Goal: Information Seeking & Learning: Learn about a topic

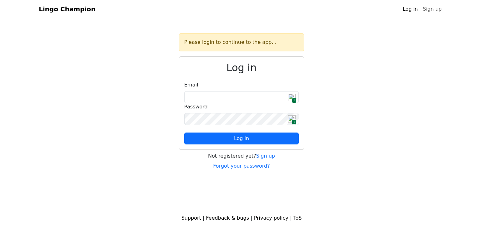
click at [294, 98] on span "1" at bounding box center [294, 100] width 5 height 5
type input "**********"
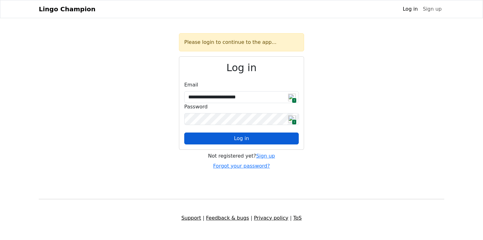
click at [246, 138] on span "Log in" at bounding box center [241, 138] width 15 height 6
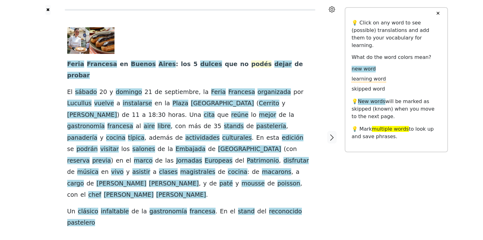
click at [251, 63] on span "podés" at bounding box center [261, 64] width 20 height 8
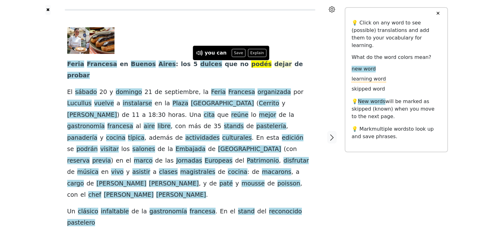
click at [274, 64] on span "dejar" at bounding box center [283, 64] width 18 height 8
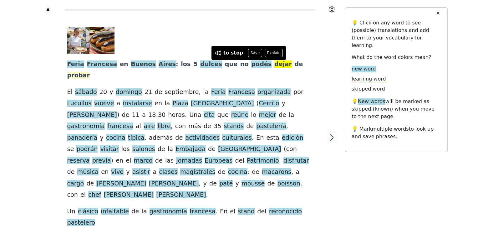
click at [90, 72] on span "probar" at bounding box center [78, 76] width 23 height 8
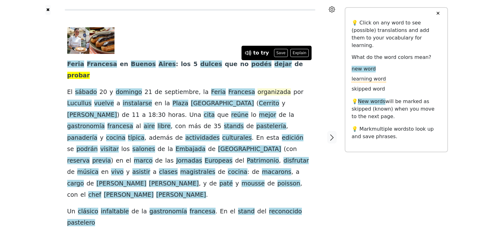
click at [257, 88] on span "organizada" at bounding box center [273, 92] width 33 height 8
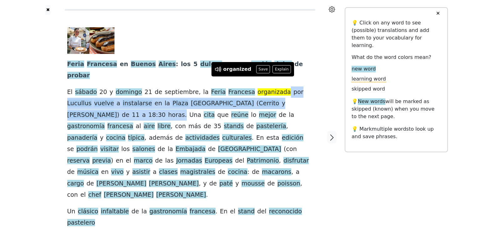
drag, startPoint x: 264, startPoint y: 82, endPoint x: 280, endPoint y: 95, distance: 21.3
click at [280, 95] on div "Feria Francesa en [GEOGRAPHIC_DATA] : los 5 dulces que no podés dejar de probar…" at bounding box center [190, 127] width 246 height 201
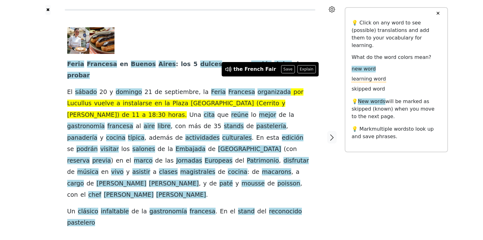
click at [306, 37] on div at bounding box center [187, 40] width 241 height 27
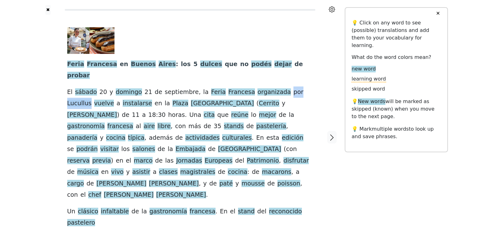
drag, startPoint x: 266, startPoint y: 80, endPoint x: 298, endPoint y: 84, distance: 32.5
click at [298, 84] on div "Feria Francesa en [GEOGRAPHIC_DATA] : los 5 dulces que no podés dejar de probar…" at bounding box center [190, 127] width 246 height 201
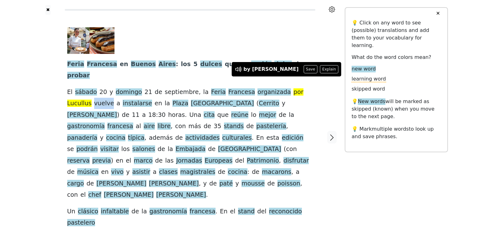
drag, startPoint x: 66, startPoint y: 92, endPoint x: 83, endPoint y: 95, distance: 17.8
click at [83, 95] on div "Feria Francesa en [GEOGRAPHIC_DATA] : los 5 dulces que no podés dejar de probar…" at bounding box center [190, 137] width 258 height 245
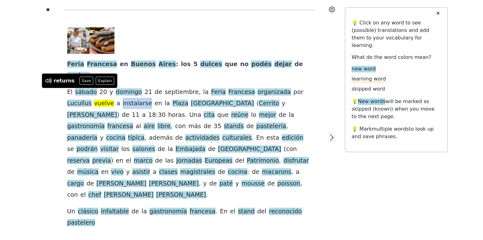
drag, startPoint x: 91, startPoint y: 91, endPoint x: 115, endPoint y: 96, distance: 24.2
click at [123, 99] on span "instalarse" at bounding box center [137, 103] width 29 height 8
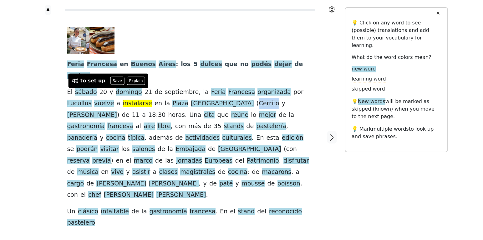
drag, startPoint x: 178, startPoint y: 92, endPoint x: 195, endPoint y: 96, distance: 17.9
click at [259, 99] on span "Cerrito" at bounding box center [269, 103] width 20 height 8
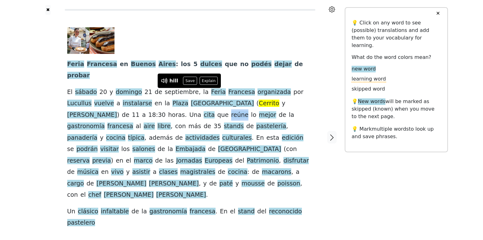
drag, startPoint x: 79, startPoint y: 104, endPoint x: 95, endPoint y: 106, distance: 15.5
click at [95, 106] on div "Feria Francesa en [GEOGRAPHIC_DATA] : los 5 dulces que no podés dejar de probar…" at bounding box center [190, 127] width 246 height 201
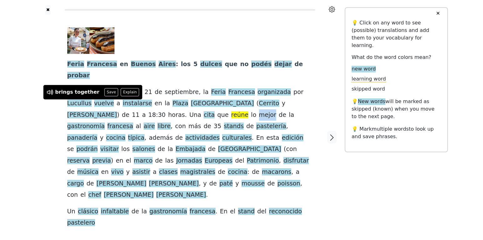
drag, startPoint x: 104, startPoint y: 104, endPoint x: 119, endPoint y: 107, distance: 14.7
click at [259, 111] on span "mejor" at bounding box center [267, 115] width 17 height 8
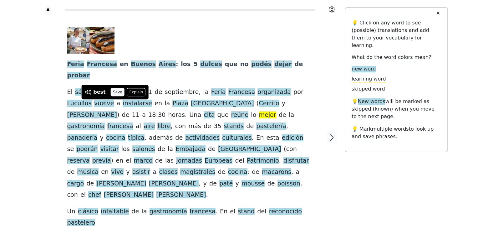
click at [111, 90] on button "Save" at bounding box center [118, 92] width 14 height 8
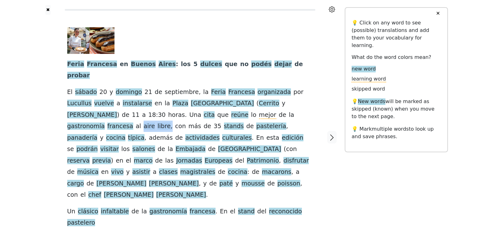
drag, startPoint x: 204, startPoint y: 104, endPoint x: 228, endPoint y: 106, distance: 24.5
click at [228, 106] on div "Feria Francesa en [GEOGRAPHIC_DATA] : los 5 dulces que no podés dejar de probar…" at bounding box center [190, 127] width 246 height 201
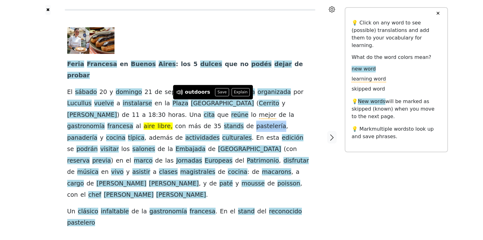
drag, startPoint x: 63, startPoint y: 116, endPoint x: 91, endPoint y: 120, distance: 28.1
click at [91, 120] on div "Feria Francesa en [GEOGRAPHIC_DATA] : los 5 dulces que no podés dejar de probar…" at bounding box center [190, 137] width 258 height 245
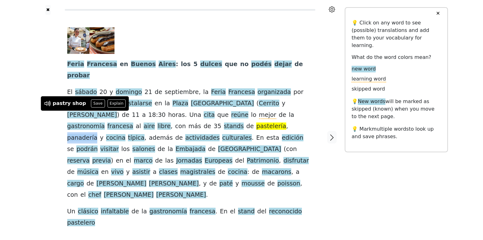
drag, startPoint x: 97, startPoint y: 115, endPoint x: 122, endPoint y: 119, distance: 25.0
click at [122, 119] on div "Feria Francesa en [GEOGRAPHIC_DATA] : los 5 dulces que no podés dejar de probar…" at bounding box center [190, 127] width 246 height 201
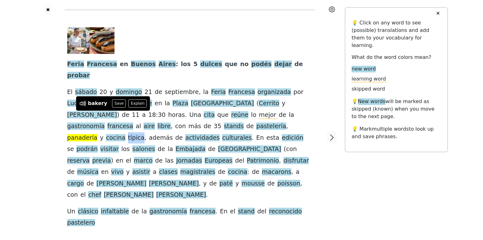
drag, startPoint x: 149, startPoint y: 115, endPoint x: 164, endPoint y: 117, distance: 15.4
click at [164, 117] on div "Feria Francesa en [GEOGRAPHIC_DATA] : los 5 dulces que no podés dejar de probar…" at bounding box center [190, 127] width 246 height 201
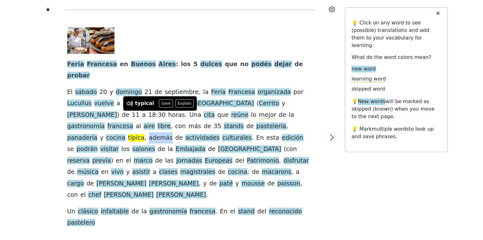
drag, startPoint x: 166, startPoint y: 116, endPoint x: 188, endPoint y: 116, distance: 21.9
click at [188, 116] on div "Feria Francesa en [GEOGRAPHIC_DATA] : los 5 dulces que no podés dejar de probar…" at bounding box center [190, 127] width 246 height 201
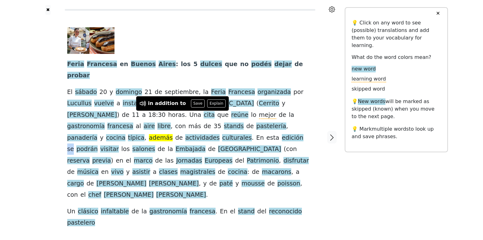
drag, startPoint x: 303, startPoint y: 116, endPoint x: 310, endPoint y: 117, distance: 7.0
click at [310, 117] on div "Feria Francesa en [GEOGRAPHIC_DATA] : los 5 dulces que no podés dejar de probar…" at bounding box center [190, 127] width 246 height 201
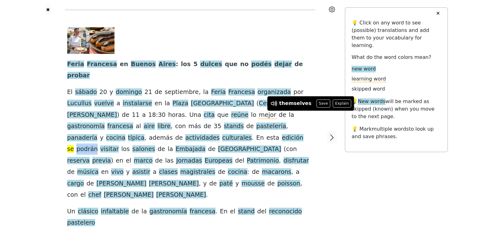
drag, startPoint x: 66, startPoint y: 125, endPoint x: 86, endPoint y: 128, distance: 20.4
click at [86, 128] on div "Feria Francesa en [GEOGRAPHIC_DATA] : los 5 dulces que no podés dejar de probar…" at bounding box center [190, 137] width 258 height 245
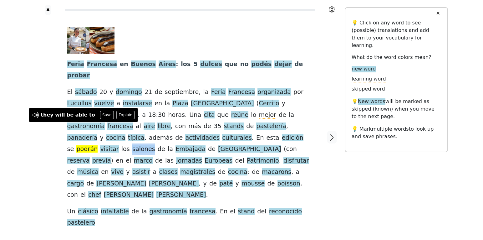
drag, startPoint x: 117, startPoint y: 125, endPoint x: 136, endPoint y: 129, distance: 19.4
click at [136, 129] on div "Feria Francesa en [GEOGRAPHIC_DATA] : los 5 dulces que no podés dejar de probar…" at bounding box center [190, 127] width 246 height 201
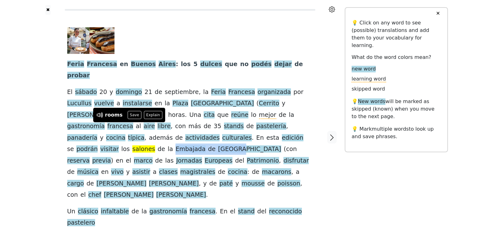
drag, startPoint x: 154, startPoint y: 128, endPoint x: 210, endPoint y: 128, distance: 55.4
click at [210, 128] on div "Feria Francesa en [GEOGRAPHIC_DATA] : los 5 dulces que no podés dejar de probar…" at bounding box center [190, 127] width 246 height 201
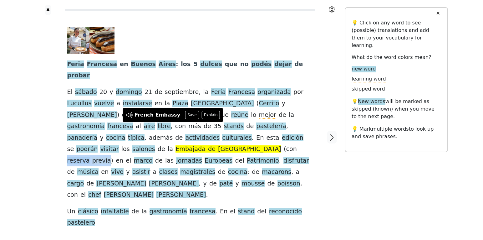
drag, startPoint x: 225, startPoint y: 126, endPoint x: 263, endPoint y: 130, distance: 37.8
click at [263, 130] on div "Feria Francesa en [GEOGRAPHIC_DATA] : los 5 dulces que no podés dejar de probar…" at bounding box center [190, 127] width 246 height 201
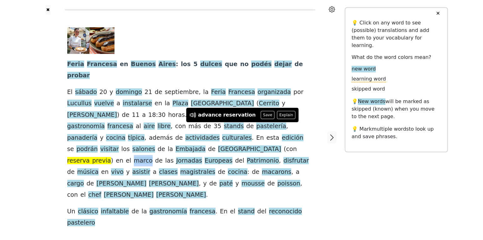
drag, startPoint x: 283, startPoint y: 125, endPoint x: 300, endPoint y: 126, distance: 16.9
click at [300, 126] on div "Feria Francesa en [GEOGRAPHIC_DATA] : los 5 dulces que no podés dejar de probar…" at bounding box center [190, 127] width 246 height 201
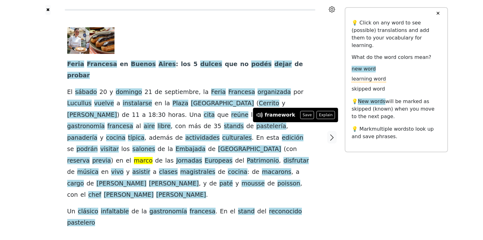
click at [366, 170] on div "✖ Feria Francesa en [GEOGRAPHIC_DATA] : los 5 dulces que no podés dejar de prob…" at bounding box center [241, 141] width 413 height 282
drag, startPoint x: 137, startPoint y: 104, endPoint x: 197, endPoint y: 104, distance: 60.7
click at [196, 104] on div "Feria Francesa en [GEOGRAPHIC_DATA] : los 5 dulces que no podés dejar de probar…" at bounding box center [190, 127] width 246 height 201
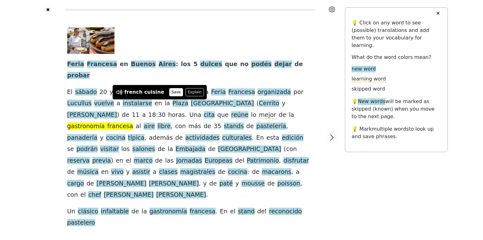
click at [172, 90] on button "Save" at bounding box center [176, 92] width 14 height 8
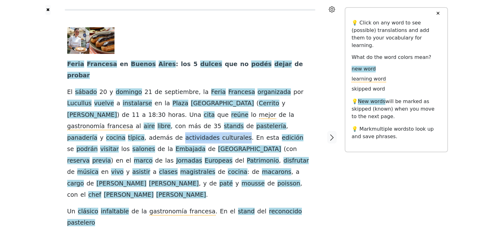
drag, startPoint x: 198, startPoint y: 116, endPoint x: 255, endPoint y: 118, distance: 57.0
click at [255, 118] on div "Feria Francesa en [GEOGRAPHIC_DATA] : los 5 dulces que no podés dejar de probar…" at bounding box center [190, 127] width 246 height 201
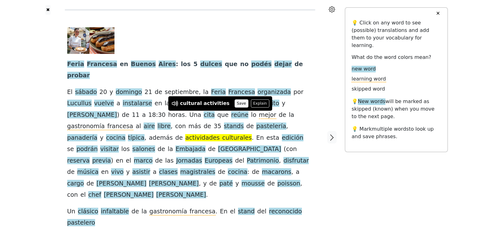
click at [235, 104] on button "Save" at bounding box center [242, 103] width 14 height 8
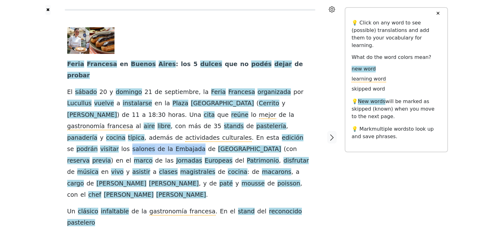
drag, startPoint x: 116, startPoint y: 127, endPoint x: 180, endPoint y: 129, distance: 63.6
click at [180, 129] on div "Feria Francesa en [GEOGRAPHIC_DATA] : los 5 dulces que no podés dejar de probar…" at bounding box center [190, 127] width 246 height 201
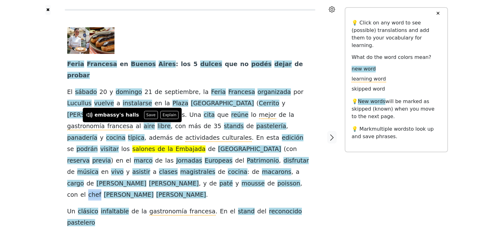
drag, startPoint x: 109, startPoint y: 160, endPoint x: 122, endPoint y: 163, distance: 12.8
click at [122, 163] on div "Feria Francesa en [GEOGRAPHIC_DATA] : los 5 dulces que no podés dejar de probar…" at bounding box center [190, 127] width 246 height 201
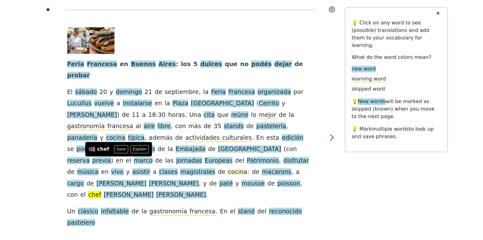
click at [119, 148] on button "Save" at bounding box center [121, 149] width 14 height 8
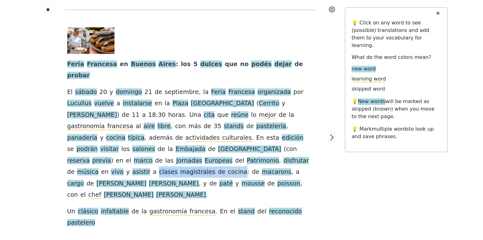
drag, startPoint x: 276, startPoint y: 138, endPoint x: 124, endPoint y: 150, distance: 151.9
click at [124, 150] on div "Feria Francesa en [GEOGRAPHIC_DATA] : los 5 dulces que no podés dejar de probar…" at bounding box center [190, 127] width 246 height 201
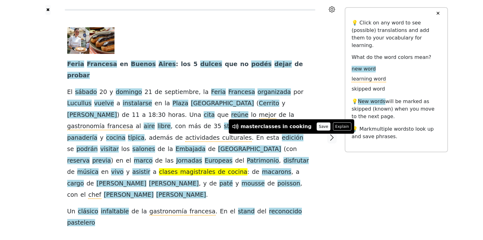
click at [317, 127] on button "Save" at bounding box center [324, 126] width 14 height 8
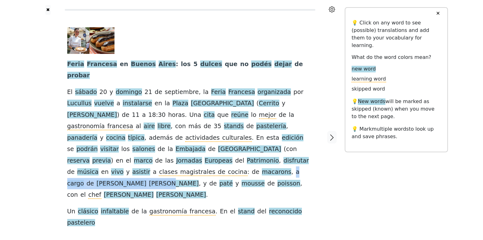
drag, startPoint x: 167, startPoint y: 150, endPoint x: 231, endPoint y: 154, distance: 63.9
click at [231, 154] on div "Feria Francesa en [GEOGRAPHIC_DATA] : los 5 dulces que no podés dejar de probar…" at bounding box center [190, 127] width 246 height 201
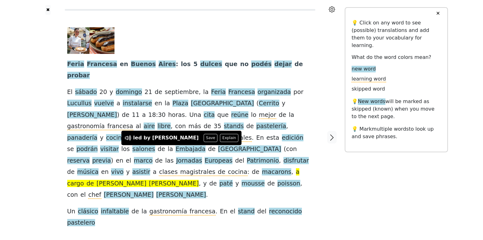
click at [256, 164] on div "Feria Francesa en [GEOGRAPHIC_DATA] : los 5 dulces que no podés dejar de probar…" at bounding box center [190, 127] width 246 height 201
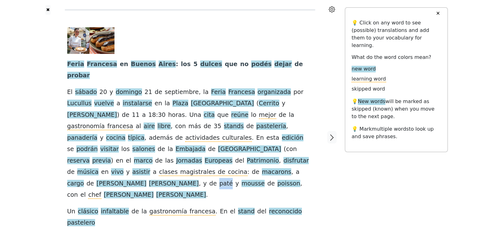
drag, startPoint x: 249, startPoint y: 152, endPoint x: 261, endPoint y: 153, distance: 11.9
click at [261, 153] on div "Feria Francesa en [GEOGRAPHIC_DATA] : los 5 dulces que no podés dejar de probar…" at bounding box center [190, 127] width 246 height 201
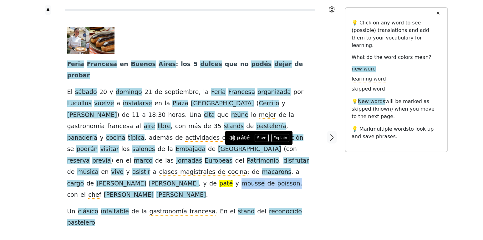
drag, startPoint x: 268, startPoint y: 151, endPoint x: 89, endPoint y: 161, distance: 179.2
click at [89, 161] on div "Feria Francesa en [GEOGRAPHIC_DATA] : los 5 dulces que no podés dejar de probar…" at bounding box center [190, 127] width 246 height 201
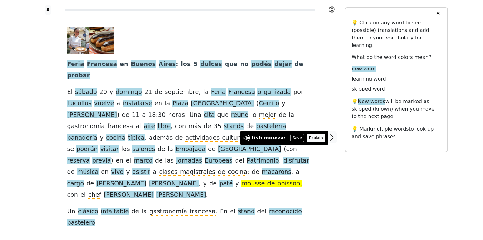
click at [307, 138] on button "Explain" at bounding box center [316, 138] width 18 height 8
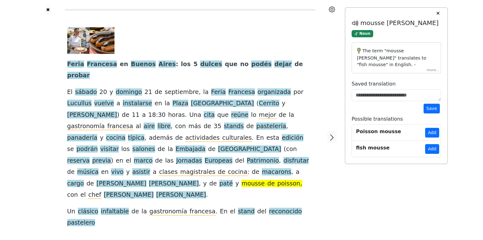
click at [434, 71] on div "The term "mousse [PERSON_NAME]" translates to "fish mousse" in English. - **"Mo…" at bounding box center [396, 57] width 89 height 31
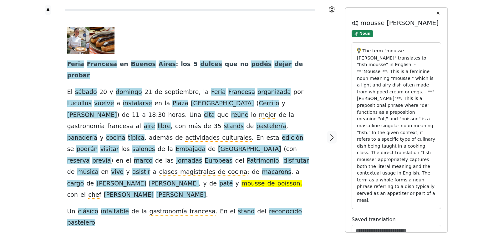
click at [76, 183] on div "Feria Francesa en [GEOGRAPHIC_DATA] : los 5 dulces que no podés dejar de probar…" at bounding box center [190, 137] width 258 height 245
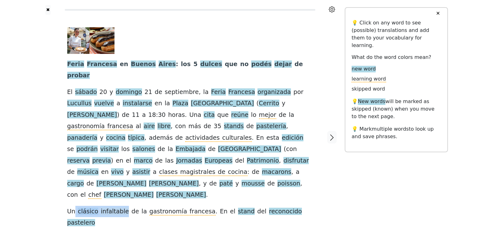
drag, startPoint x: 76, startPoint y: 176, endPoint x: 120, endPoint y: 180, distance: 44.6
click at [120, 180] on div "Feria Francesa en [GEOGRAPHIC_DATA] : los 5 dulces que no podés dejar de probar…" at bounding box center [190, 127] width 246 height 201
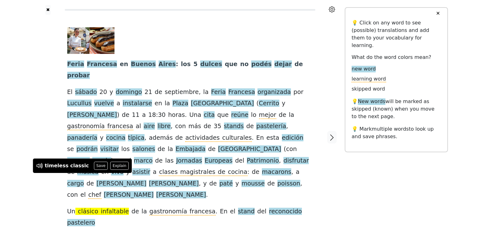
click at [209, 196] on div "Feria Francesa en [GEOGRAPHIC_DATA] : los 5 dulces que no podés dejar de probar…" at bounding box center [190, 137] width 258 height 245
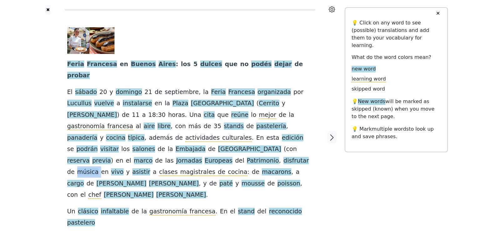
drag, startPoint x: 205, startPoint y: 138, endPoint x: 225, endPoint y: 141, distance: 20.0
click at [225, 141] on div "Feria Francesa en [GEOGRAPHIC_DATA] : los 5 dulces que no podés dejar de probar…" at bounding box center [190, 127] width 246 height 201
click at [223, 141] on div "Feria Francesa en [GEOGRAPHIC_DATA] : los 5 dulces que no podés dejar de probar…" at bounding box center [190, 127] width 246 height 201
drag, startPoint x: 206, startPoint y: 140, endPoint x: 209, endPoint y: 143, distance: 4.4
click at [209, 143] on div "Feria Francesa en [GEOGRAPHIC_DATA] : los 5 dulces que no podés dejar de probar…" at bounding box center [190, 127] width 246 height 201
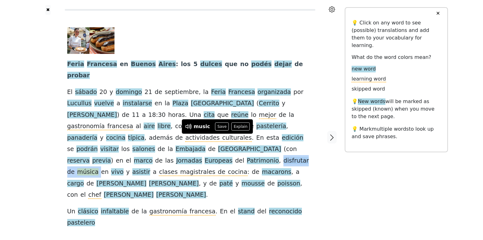
drag, startPoint x: 172, startPoint y: 138, endPoint x: 225, endPoint y: 139, distance: 52.6
click at [225, 139] on div "Feria Francesa en [GEOGRAPHIC_DATA] : los 5 dulces que no podés dejar de probar…" at bounding box center [190, 127] width 246 height 201
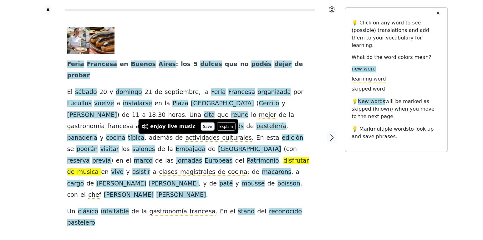
click at [201, 125] on button "Save" at bounding box center [208, 126] width 14 height 8
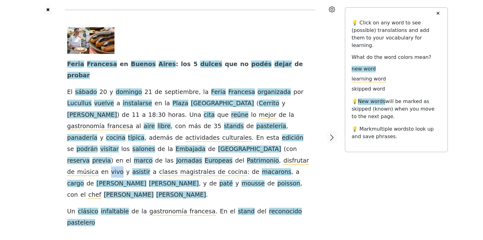
drag, startPoint x: 233, startPoint y: 138, endPoint x: 245, endPoint y: 141, distance: 11.9
click at [245, 141] on div "Feria Francesa en [GEOGRAPHIC_DATA] : los 5 dulces que no podés dejar de probar…" at bounding box center [190, 127] width 246 height 201
click at [330, 169] on div at bounding box center [332, 137] width 26 height 245
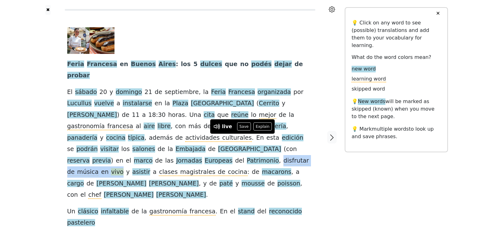
drag, startPoint x: 171, startPoint y: 138, endPoint x: 245, endPoint y: 140, distance: 73.6
click at [245, 140] on div "Feria Francesa en [GEOGRAPHIC_DATA] : los 5 dulces que no podés dejar de probar…" at bounding box center [190, 127] width 246 height 201
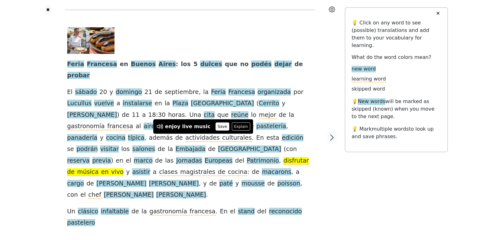
click at [216, 124] on button "Save" at bounding box center [223, 126] width 14 height 8
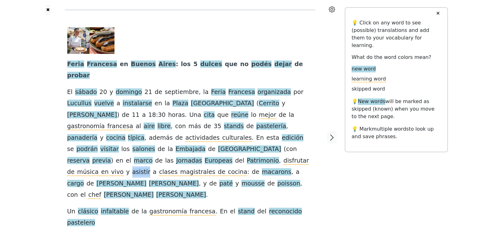
drag, startPoint x: 252, startPoint y: 137, endPoint x: 268, endPoint y: 140, distance: 15.7
click at [268, 140] on div "Feria Francesa en [GEOGRAPHIC_DATA] : los 5 dulces que no podés dejar de probar…" at bounding box center [190, 127] width 246 height 201
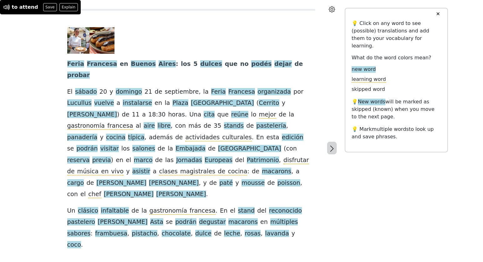
click at [331, 145] on icon "button" at bounding box center [332, 149] width 8 height 8
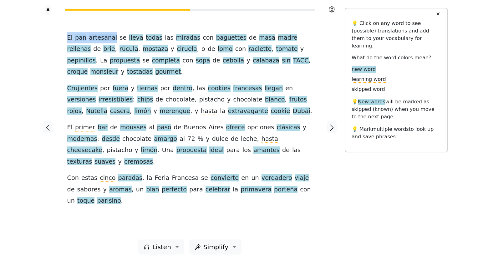
drag, startPoint x: 67, startPoint y: 38, endPoint x: 109, endPoint y: 43, distance: 43.1
click at [109, 43] on div "El pan artesanal se lleva todas las miradas con baguettes de masa madre rellena…" at bounding box center [190, 127] width 258 height 225
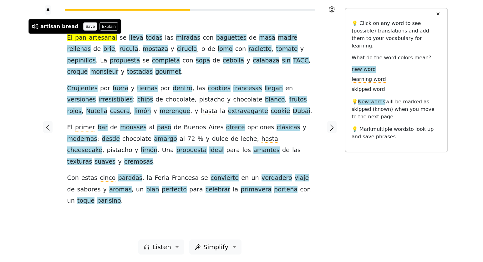
click at [83, 26] on button "Save" at bounding box center [90, 27] width 14 height 8
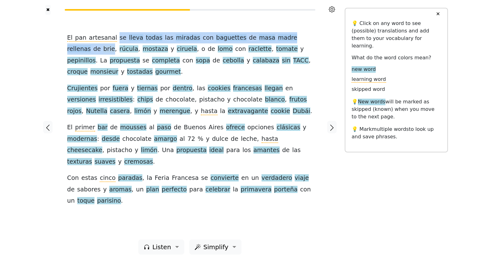
drag, startPoint x: 113, startPoint y: 39, endPoint x: 309, endPoint y: 42, distance: 196.5
click at [309, 42] on div "El pan artesanal se lleva todas las miradas con baguettes de masa madre rellena…" at bounding box center [190, 119] width 246 height 175
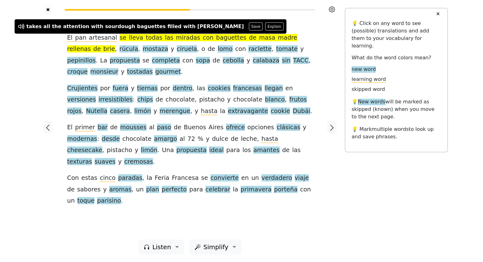
click at [325, 31] on div at bounding box center [332, 127] width 26 height 225
click at [237, 14] on div "✖" at bounding box center [190, 7] width 310 height 15
click at [51, 51] on div at bounding box center [48, 127] width 26 height 225
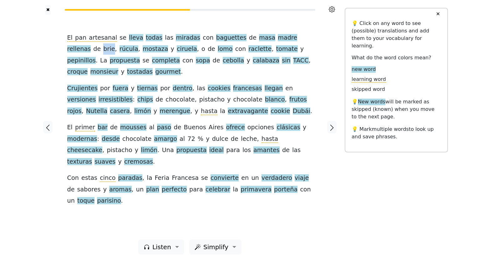
drag, startPoint x: 299, startPoint y: 40, endPoint x: 309, endPoint y: 42, distance: 9.8
click at [309, 42] on div "El pan artesanal se lleva todas las miradas con baguettes de masa madre rellena…" at bounding box center [190, 119] width 246 height 175
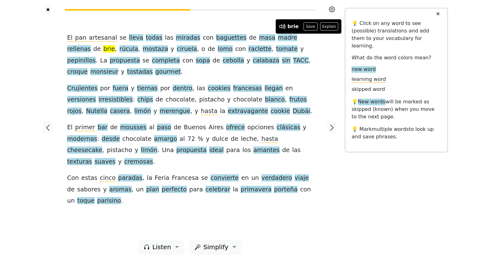
click at [305, 27] on button "Save" at bounding box center [311, 27] width 14 height 8
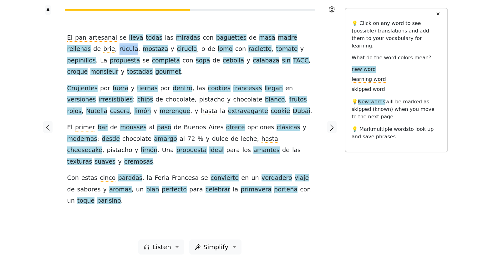
drag, startPoint x: 61, startPoint y: 49, endPoint x: 82, endPoint y: 54, distance: 21.2
click at [82, 54] on div "El pan artesanal se lleva todas las miradas con baguettes de masa madre rellena…" at bounding box center [190, 127] width 258 height 225
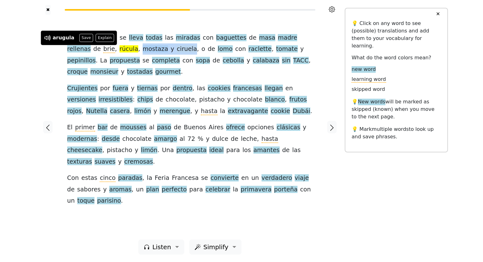
drag, startPoint x: 87, startPoint y: 51, endPoint x: 133, endPoint y: 53, distance: 45.7
click at [133, 53] on div "El pan artesanal se lleva todas las miradas con baguettes de masa madre rellena…" at bounding box center [190, 119] width 246 height 175
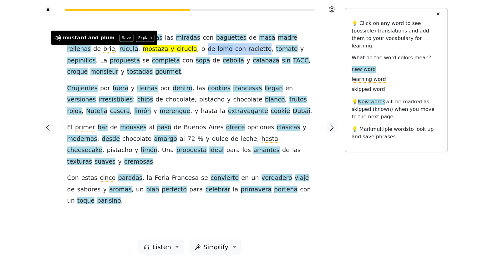
drag, startPoint x: 143, startPoint y: 50, endPoint x: 200, endPoint y: 52, distance: 57.0
click at [200, 52] on div "El pan artesanal se lleva todas las miradas con baguettes de masa madre rellena…" at bounding box center [190, 119] width 246 height 175
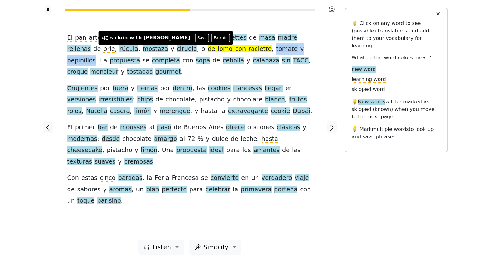
drag, startPoint x: 203, startPoint y: 50, endPoint x: 255, endPoint y: 52, distance: 52.6
click at [255, 52] on div "El pan artesanal se lleva todas las miradas con baguettes de masa madre rellena…" at bounding box center [190, 119] width 246 height 175
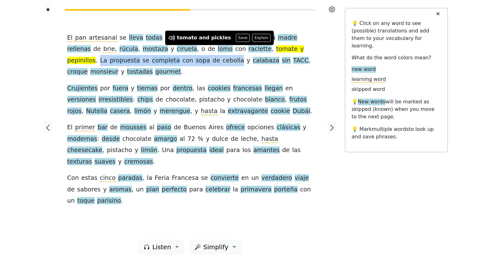
drag, startPoint x: 258, startPoint y: 49, endPoint x: 148, endPoint y: 63, distance: 110.4
click at [148, 63] on div "El pan artesanal se lleva todas las miradas con baguettes de masa madre rellena…" at bounding box center [190, 119] width 246 height 175
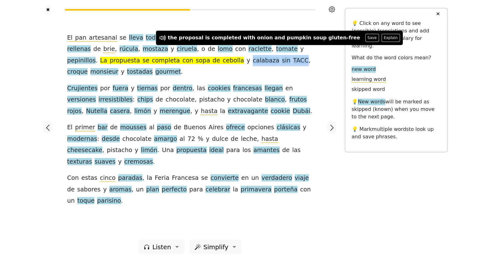
drag, startPoint x: 155, startPoint y: 60, endPoint x: 204, endPoint y: 65, distance: 49.4
click at [204, 65] on div "El pan artesanal se lleva todas las miradas con baguettes de masa madre rellena…" at bounding box center [190, 119] width 246 height 175
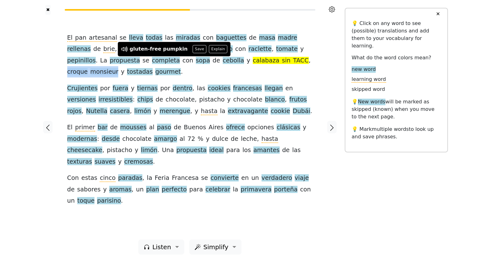
drag, startPoint x: 208, startPoint y: 60, endPoint x: 254, endPoint y: 65, distance: 45.9
click at [254, 65] on div "El pan artesanal se lleva todas las miradas con baguettes de masa madre rellena…" at bounding box center [190, 119] width 246 height 175
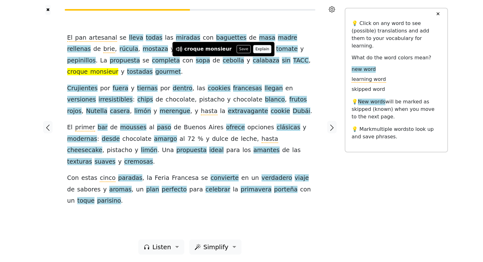
click at [253, 47] on button "Explain" at bounding box center [262, 49] width 18 height 8
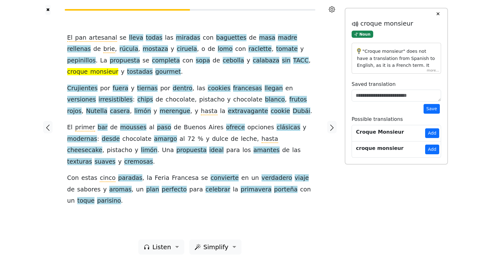
click at [432, 72] on div ""Croque monsieur" does not have a translation from Spanish to English, as it is…" at bounding box center [396, 58] width 89 height 31
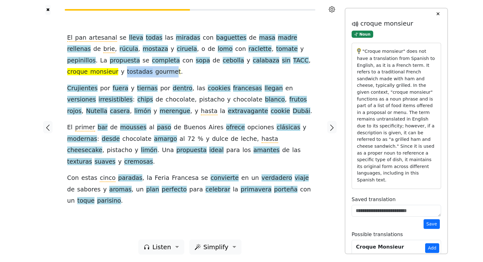
drag, startPoint x: 261, startPoint y: 59, endPoint x: 306, endPoint y: 64, distance: 45.6
click at [306, 65] on div "El pan artesanal se lleva todas las miradas con baguettes de masa madre rellena…" at bounding box center [190, 119] width 246 height 175
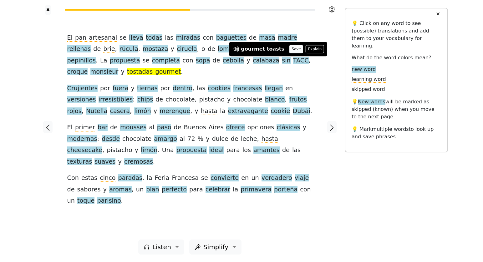
click at [290, 50] on button "Save" at bounding box center [296, 49] width 14 height 8
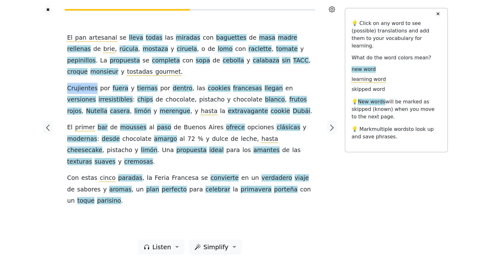
drag, startPoint x: 66, startPoint y: 76, endPoint x: 93, endPoint y: 82, distance: 27.3
click at [93, 82] on div "El pan artesanal se lleva todas las miradas con baguettes de masa madre rellena…" at bounding box center [190, 127] width 258 height 225
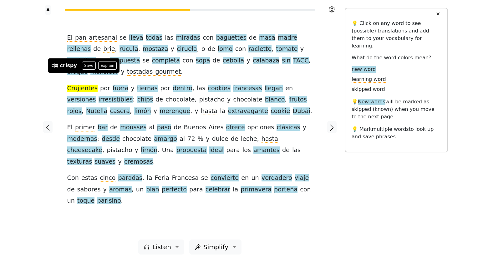
click at [58, 81] on div at bounding box center [48, 127] width 26 height 225
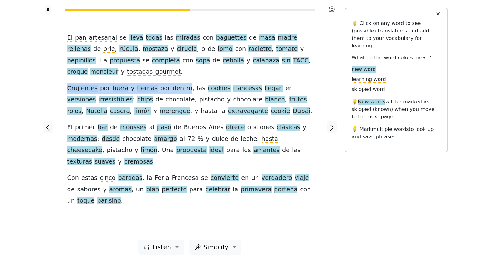
drag, startPoint x: 68, startPoint y: 77, endPoint x: 176, endPoint y: 80, distance: 107.6
click at [176, 80] on div "El pan artesanal se lleva todas las miradas con baguettes de masa madre rellena…" at bounding box center [190, 119] width 246 height 175
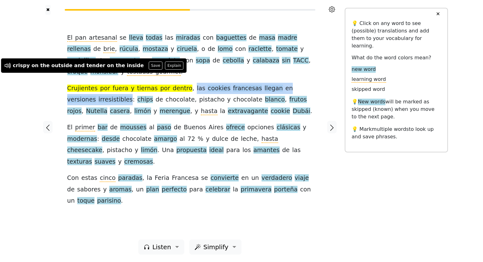
drag, startPoint x: 180, startPoint y: 76, endPoint x: 97, endPoint y: 91, distance: 84.4
click at [97, 91] on div "El pan artesanal se lleva todas las miradas con baguettes de masa madre rellena…" at bounding box center [190, 119] width 246 height 175
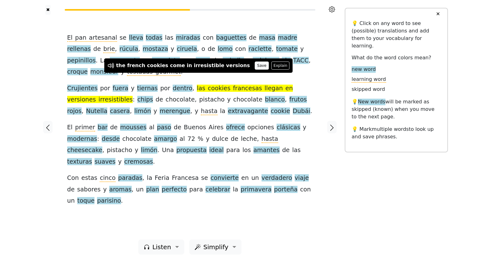
click at [255, 65] on button "Save" at bounding box center [262, 66] width 14 height 8
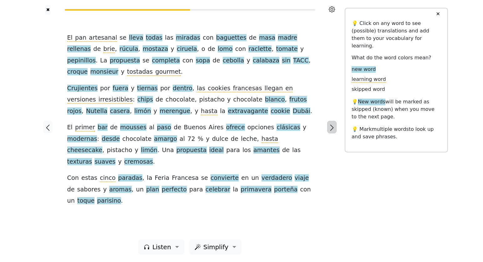
click at [333, 129] on icon "button" at bounding box center [332, 128] width 8 height 8
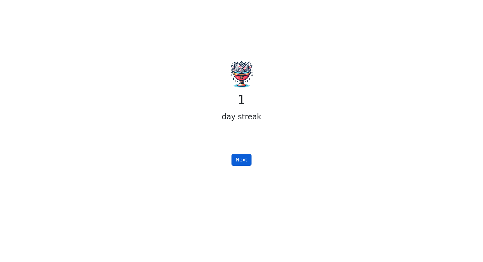
click at [239, 160] on button "Next" at bounding box center [241, 160] width 20 height 12
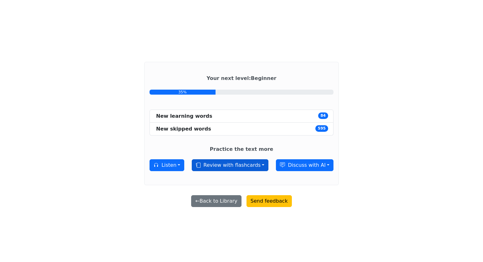
click at [259, 165] on button "Review with flashcards" at bounding box center [230, 166] width 77 height 12
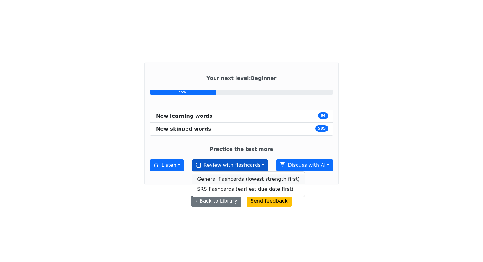
click at [235, 179] on link "General flashcards (lowest strength first)" at bounding box center [248, 180] width 113 height 10
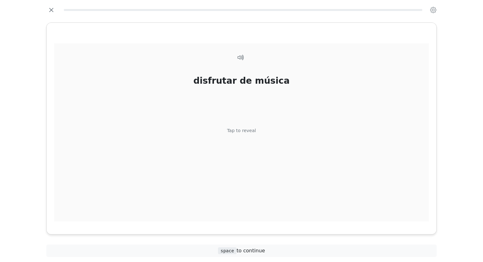
click at [242, 132] on div "Tap to reveal" at bounding box center [241, 131] width 29 height 7
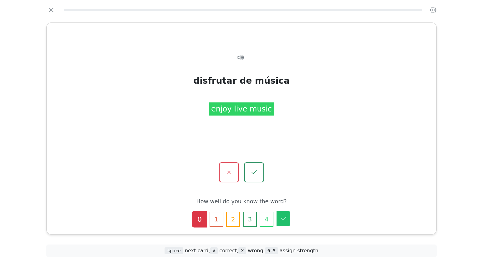
click at [277, 221] on button "5" at bounding box center [284, 218] width 14 height 15
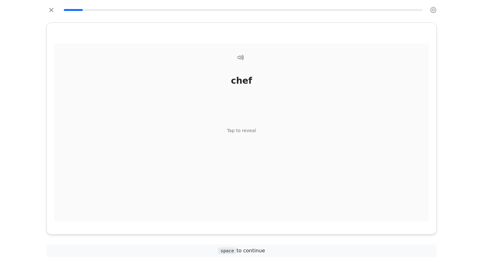
click at [241, 130] on div "Tap to reveal" at bounding box center [241, 131] width 29 height 7
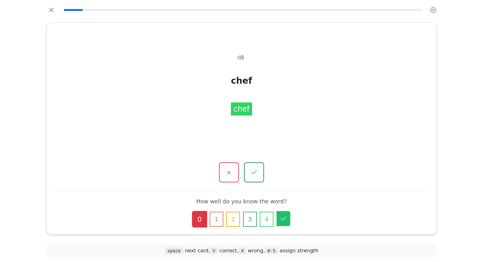
click at [285, 222] on icon "button" at bounding box center [284, 219] width 8 height 8
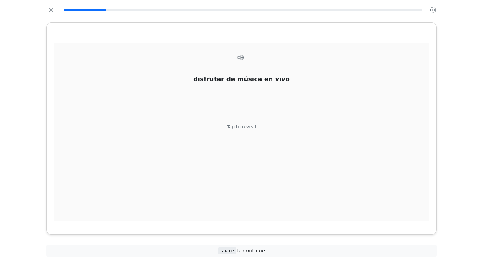
click at [246, 127] on div "Tap to reveal" at bounding box center [241, 127] width 29 height 7
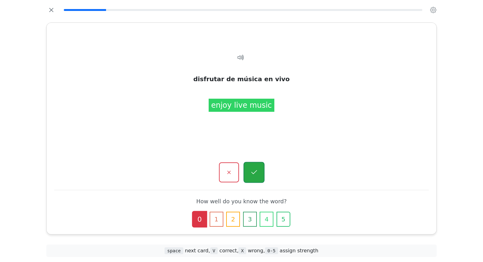
click at [258, 174] on button "button" at bounding box center [253, 172] width 21 height 21
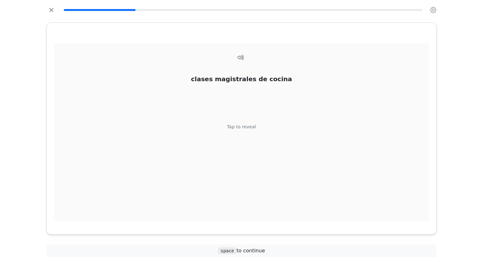
click at [245, 127] on div "Tap to reveal" at bounding box center [241, 127] width 29 height 7
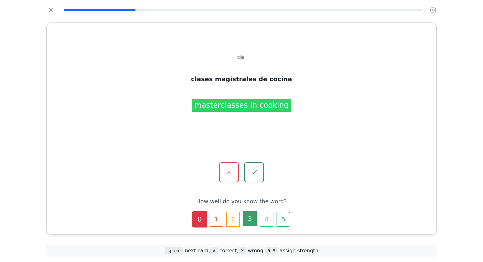
click at [249, 222] on button "3" at bounding box center [250, 218] width 14 height 15
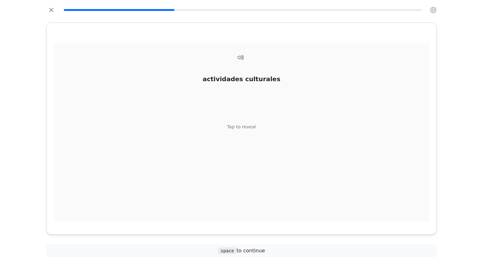
click at [241, 128] on div "Tap to reveal" at bounding box center [241, 127] width 29 height 7
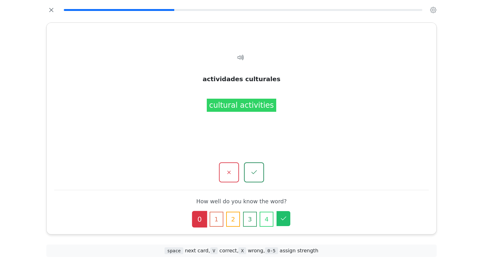
click at [280, 218] on icon "button" at bounding box center [284, 219] width 8 height 8
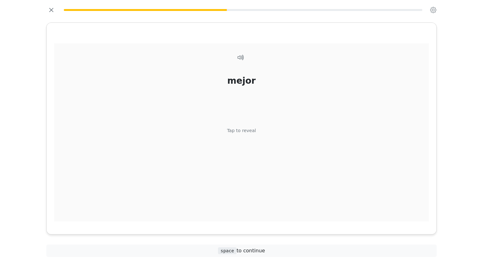
click at [240, 131] on div "Tap to reveal" at bounding box center [241, 131] width 29 height 7
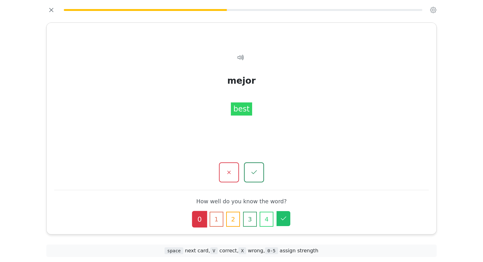
click at [282, 217] on icon "button" at bounding box center [284, 219] width 8 height 8
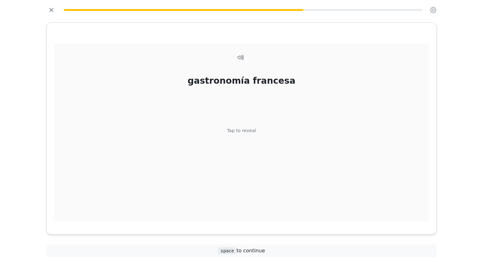
click at [241, 131] on div "Tap to reveal" at bounding box center [241, 131] width 29 height 7
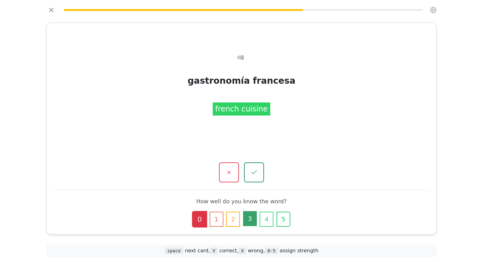
click at [248, 218] on button "3" at bounding box center [250, 218] width 14 height 15
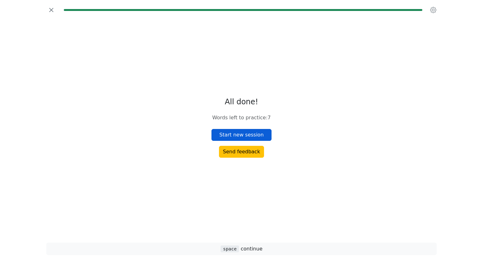
click at [246, 132] on button "Start new session" at bounding box center [241, 135] width 60 height 12
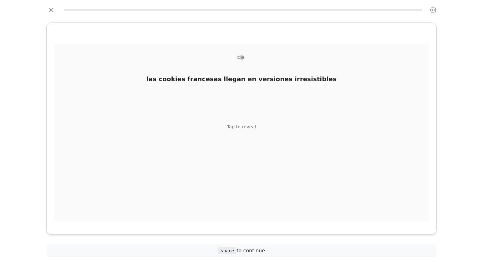
click at [242, 128] on div "Tap to reveal" at bounding box center [241, 127] width 29 height 7
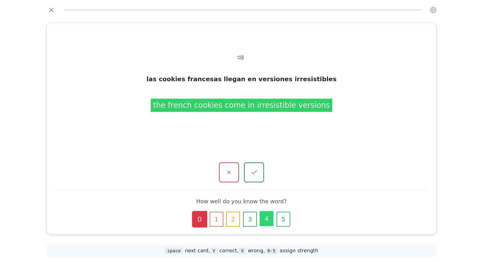
click at [267, 221] on button "4" at bounding box center [267, 218] width 14 height 15
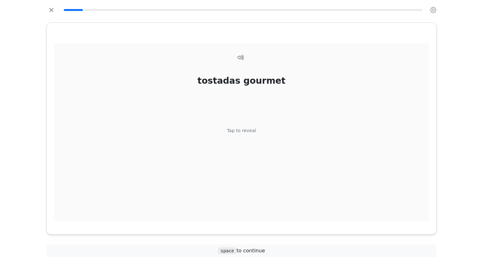
click at [246, 130] on div "Tap to reveal" at bounding box center [241, 131] width 29 height 7
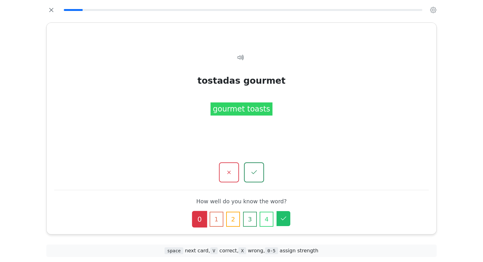
click at [284, 219] on icon "button" at bounding box center [284, 219] width 8 height 8
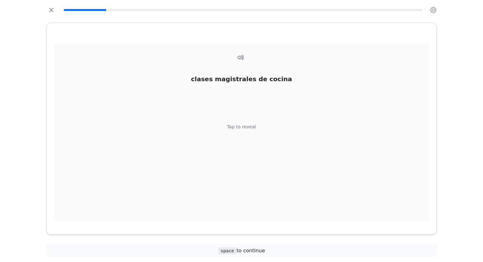
click at [244, 125] on div "Tap to reveal" at bounding box center [241, 127] width 29 height 7
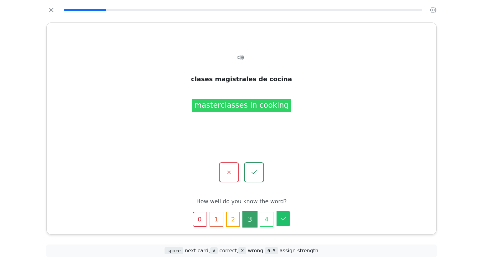
click at [280, 217] on icon "button" at bounding box center [284, 219] width 8 height 8
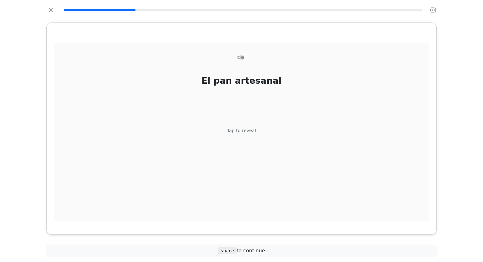
click at [244, 129] on div "Tap to reveal" at bounding box center [241, 131] width 29 height 7
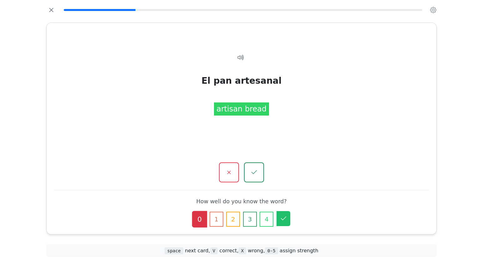
click at [286, 220] on icon "button" at bounding box center [284, 219] width 8 height 8
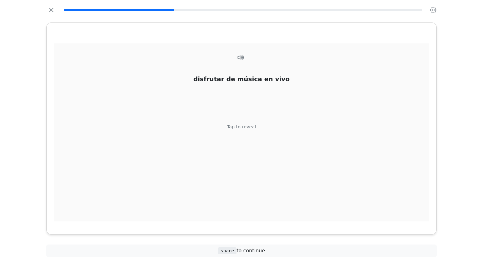
click at [251, 127] on div "Tap to reveal" at bounding box center [241, 127] width 29 height 7
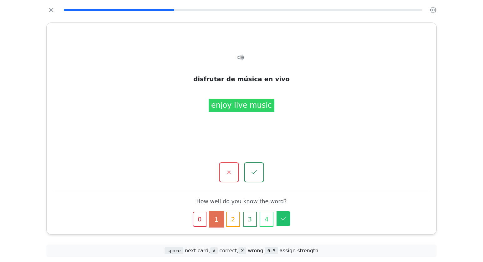
click at [282, 221] on icon "button" at bounding box center [284, 219] width 8 height 8
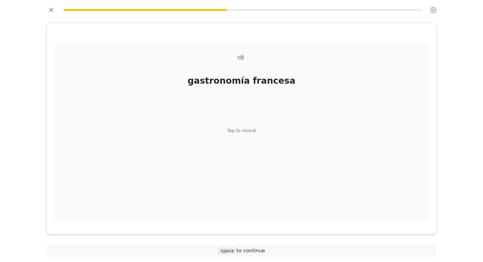
click at [248, 132] on div "Tap to reveal" at bounding box center [241, 131] width 29 height 7
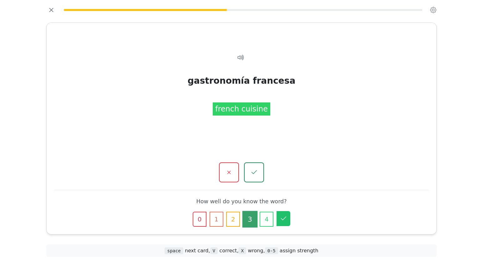
click at [283, 221] on icon "button" at bounding box center [284, 219] width 8 height 8
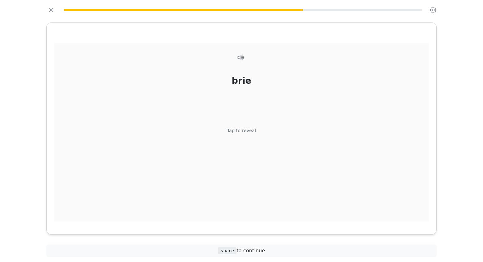
click at [241, 130] on div "Tap to reveal" at bounding box center [241, 131] width 29 height 7
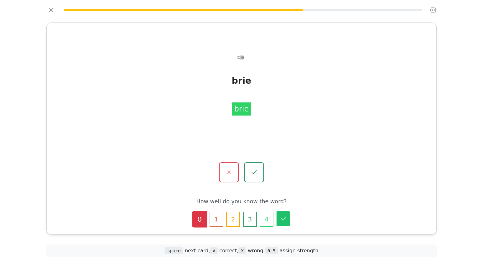
click at [285, 221] on icon "button" at bounding box center [284, 219] width 8 height 8
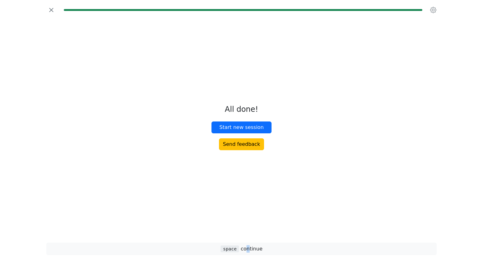
click at [249, 239] on span "space continue" at bounding box center [242, 249] width 42 height 6
click at [232, 239] on span "space" at bounding box center [230, 249] width 18 height 7
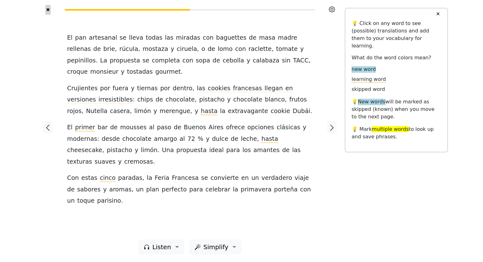
click at [48, 10] on button "✖" at bounding box center [47, 10] width 5 height 10
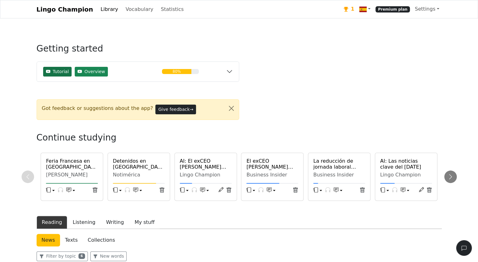
click at [55, 71] on span "Tutorial" at bounding box center [61, 72] width 16 height 7
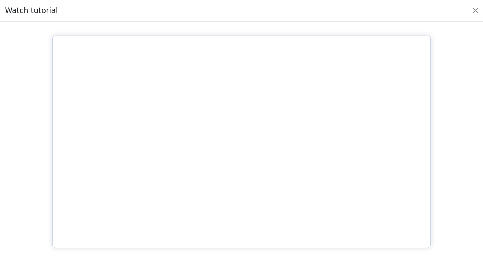
click at [104, 9] on div "Watch tutorial" at bounding box center [241, 11] width 483 height 22
drag, startPoint x: 11, startPoint y: 1, endPoint x: 9, endPoint y: 48, distance: 47.0
click at [9, 48] on div at bounding box center [241, 142] width 473 height 231
click at [28, 32] on div at bounding box center [241, 142] width 473 height 231
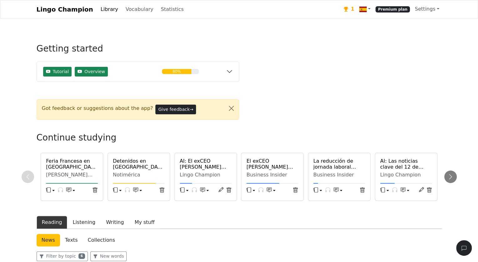
click at [394, 12] on span "Premium plan" at bounding box center [393, 9] width 34 height 6
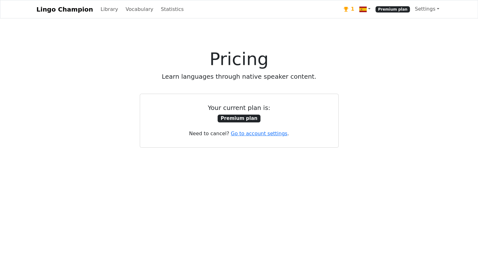
click at [348, 8] on icon at bounding box center [346, 9] width 5 height 5
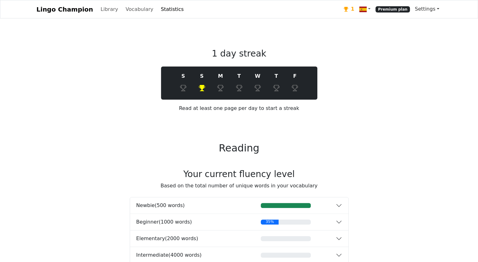
click at [439, 9] on link "Settings" at bounding box center [427, 9] width 29 height 13
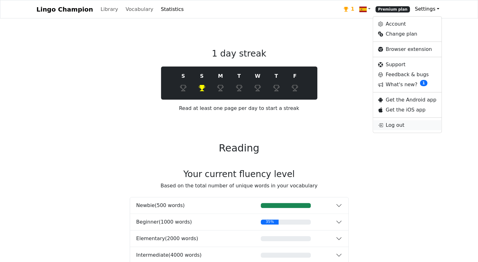
click at [402, 125] on link "Log out" at bounding box center [407, 125] width 68 height 10
